Goal: Transaction & Acquisition: Purchase product/service

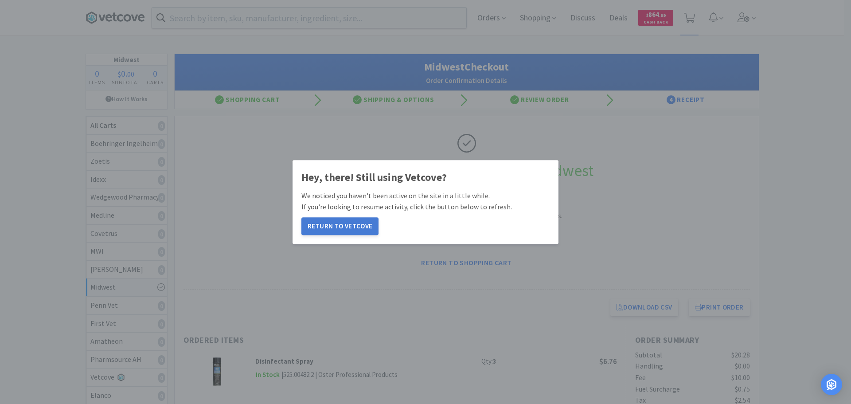
drag, startPoint x: 346, startPoint y: 226, endPoint x: 381, endPoint y: 57, distance: 172.5
click at [346, 225] on button "Return to Vetcove" at bounding box center [339, 226] width 77 height 18
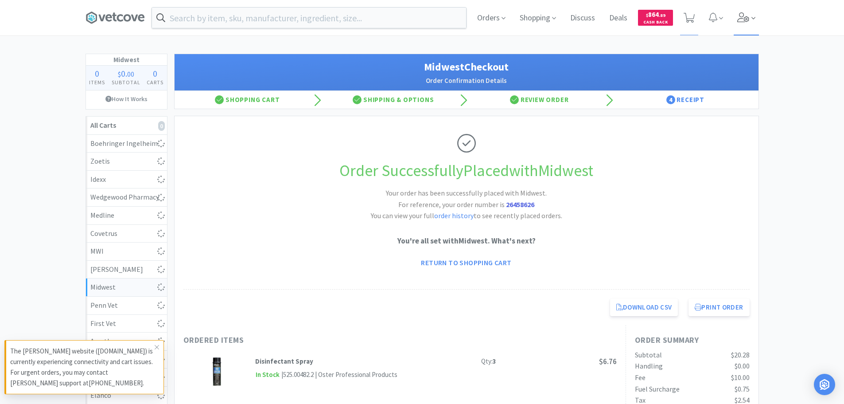
click at [749, 17] on icon at bounding box center [744, 17] width 12 height 10
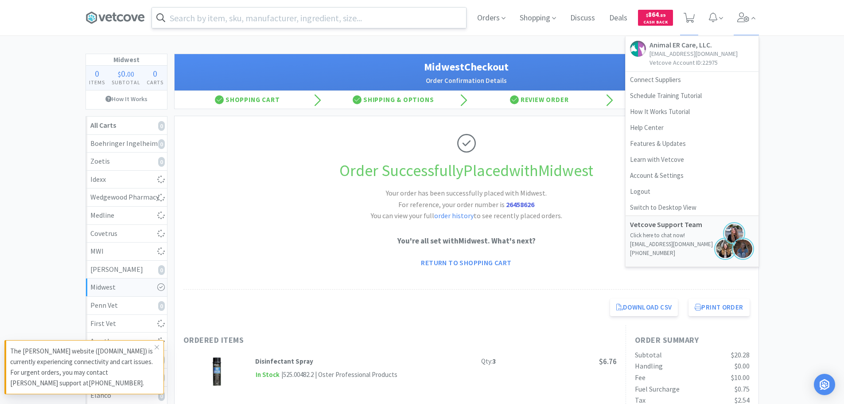
click at [305, 19] on input "text" at bounding box center [309, 18] width 314 height 20
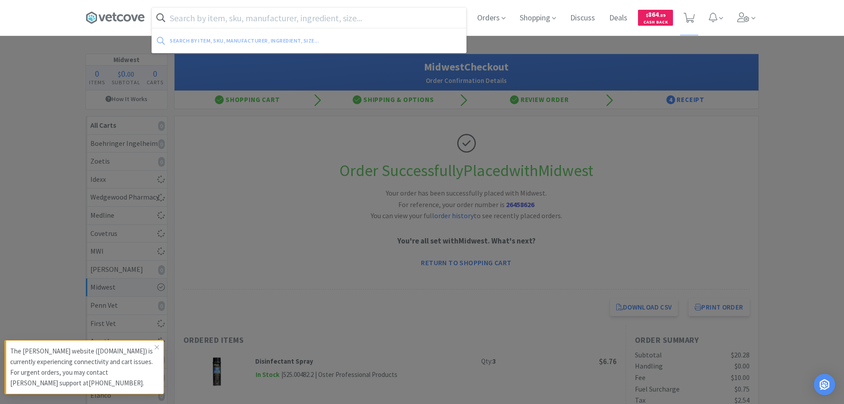
paste input "Covetrus - 059122 $14.63"
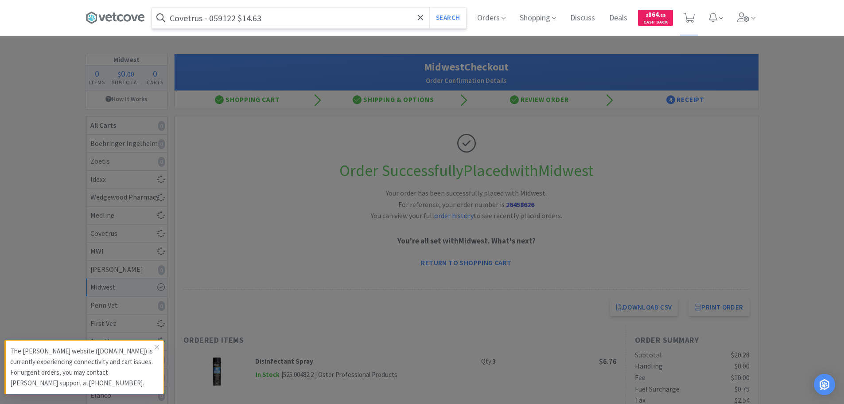
click at [214, 16] on input "Covetrus - 059122 $14.63" at bounding box center [309, 18] width 314 height 20
paste input "059122"
type input "059122"
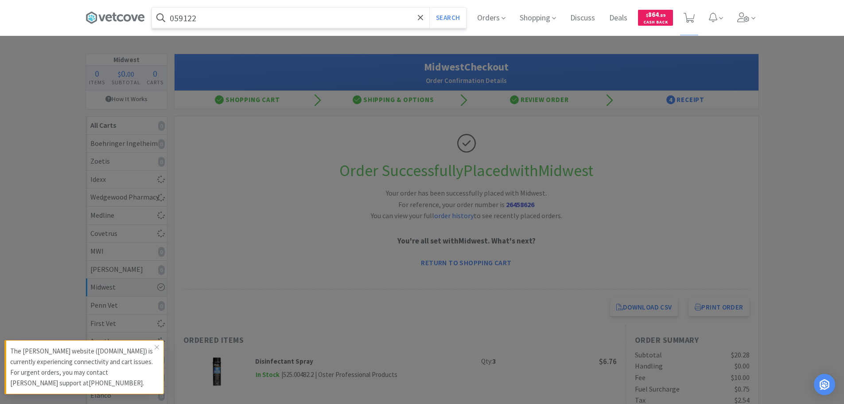
click at [430, 8] on button "Search" at bounding box center [448, 18] width 37 height 20
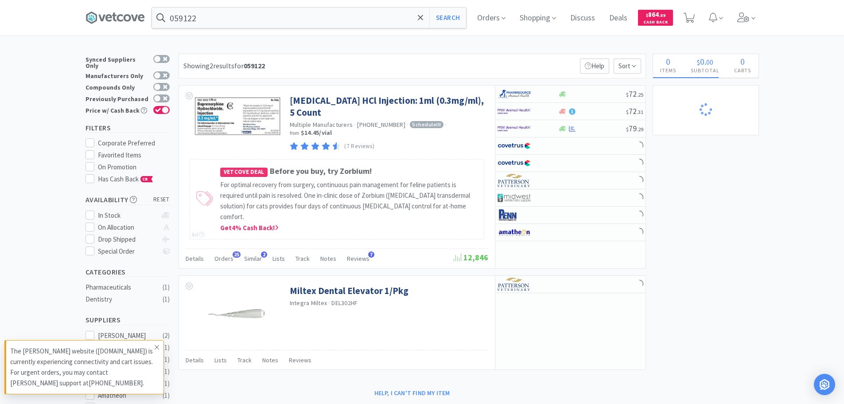
click at [160, 344] on span at bounding box center [157, 347] width 12 height 14
